Goal: Task Accomplishment & Management: Manage account settings

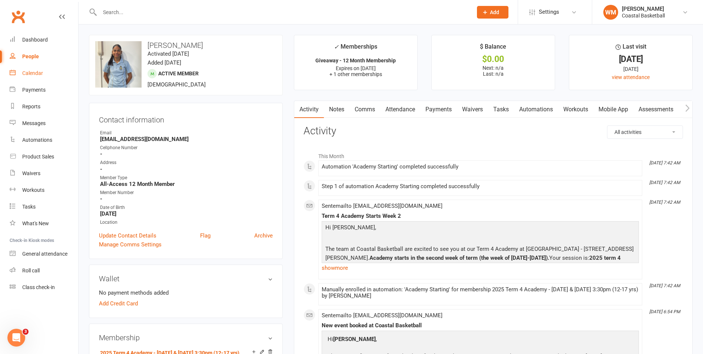
click at [31, 72] on div "Calendar" at bounding box center [32, 73] width 21 height 6
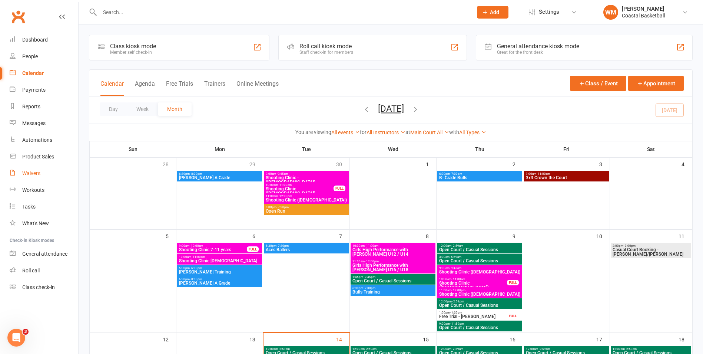
click at [37, 177] on link "Waivers" at bounding box center [44, 173] width 69 height 17
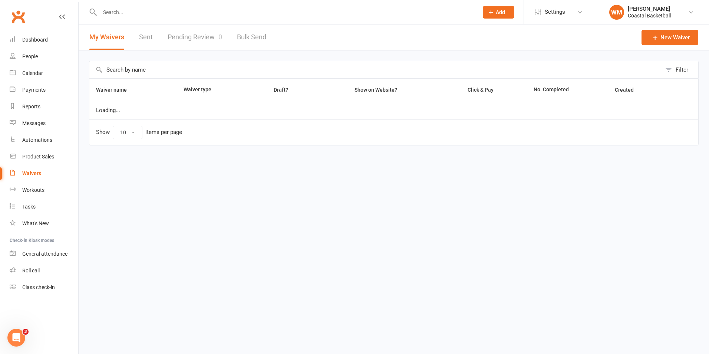
select select "100"
click at [185, 47] on link "Pending Review 0" at bounding box center [195, 37] width 55 height 26
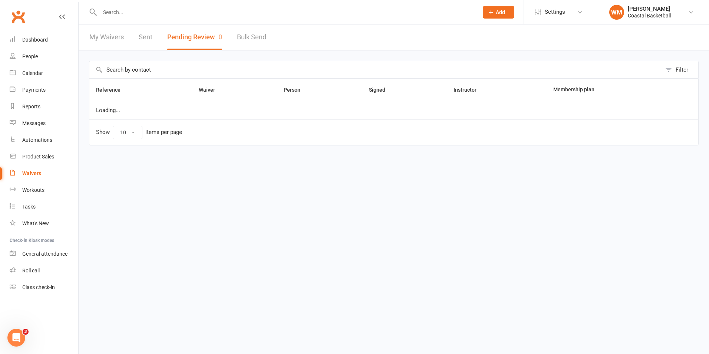
select select "25"
